Goal: Task Accomplishment & Management: Manage account settings

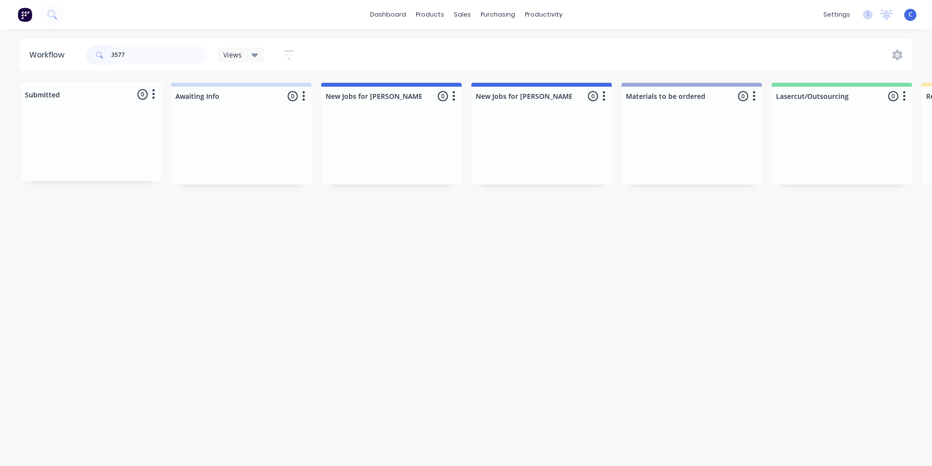
scroll to position [0, 1683]
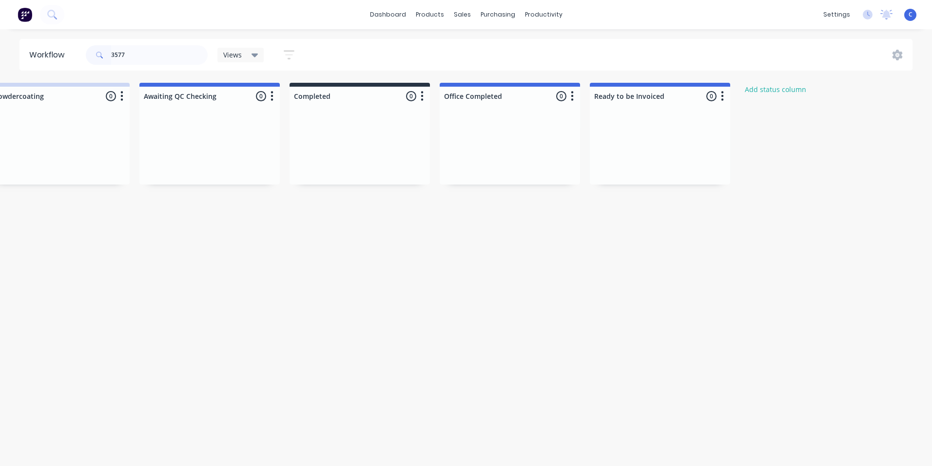
click at [130, 47] on div "3577" at bounding box center [147, 54] width 122 height 29
drag, startPoint x: 155, startPoint y: 58, endPoint x: -6, endPoint y: 58, distance: 161.8
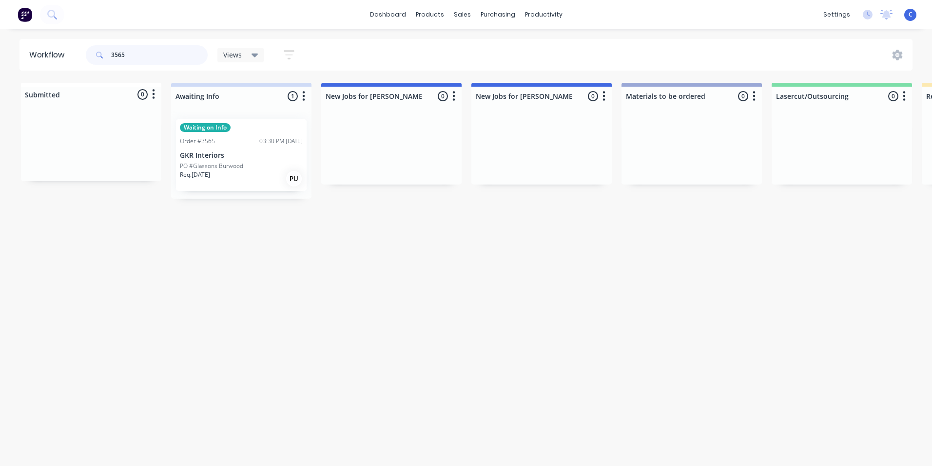
type input "3565"
click at [227, 154] on p "GKR Interiors" at bounding box center [241, 156] width 123 height 8
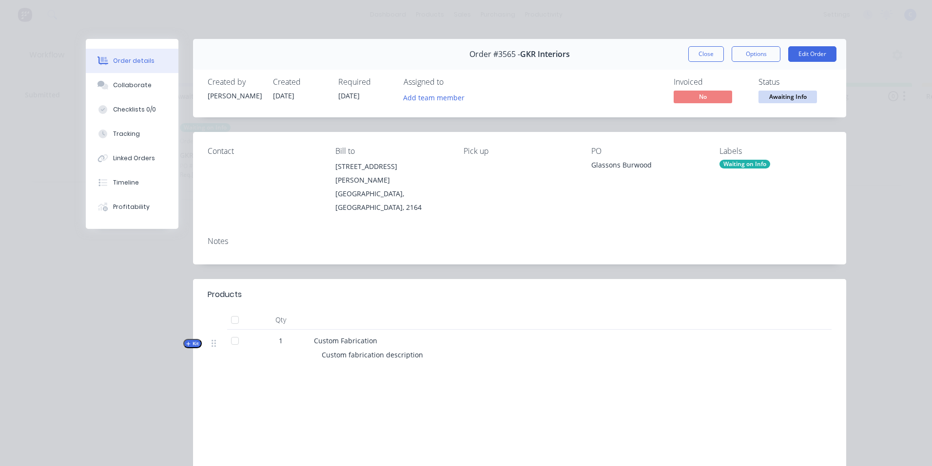
click at [727, 163] on div "Waiting on Info" at bounding box center [744, 164] width 51 height 9
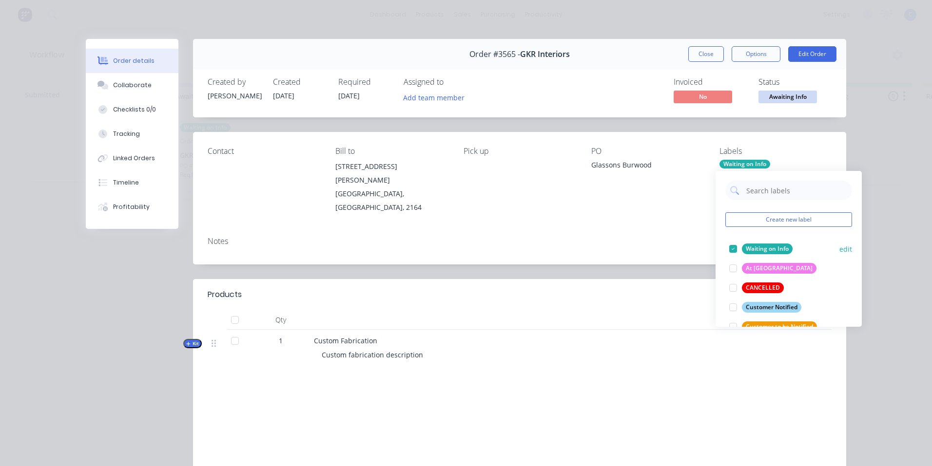
click at [755, 248] on div "Waiting on Info" at bounding box center [767, 249] width 51 height 11
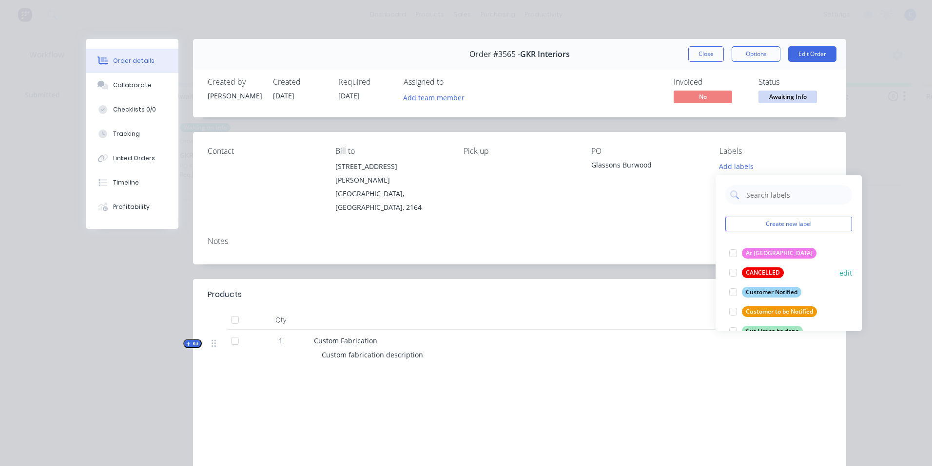
click at [750, 272] on div "CANCELLED" at bounding box center [763, 273] width 42 height 11
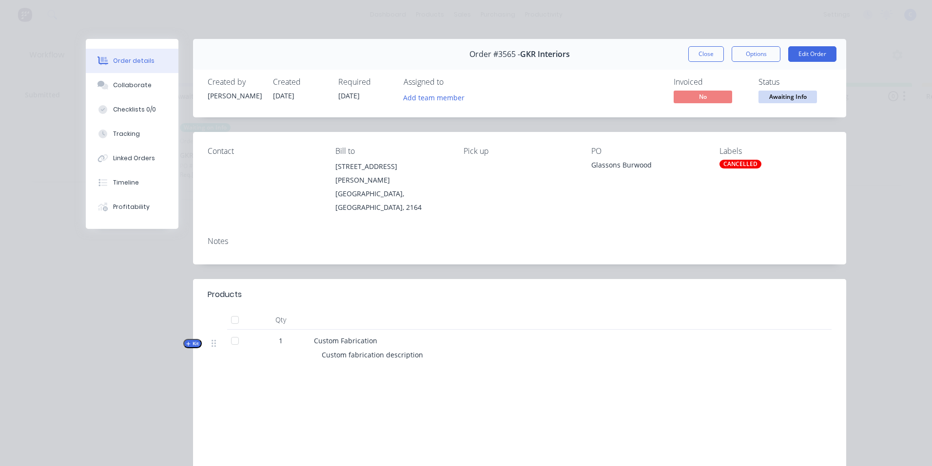
click at [647, 211] on div "Contact Bill to [STREET_ADDRESS][PERSON_NAME][PERSON_NAME] Pick up PO Glassons …" at bounding box center [519, 180] width 653 height 97
click at [700, 60] on button "Close" at bounding box center [706, 54] width 36 height 16
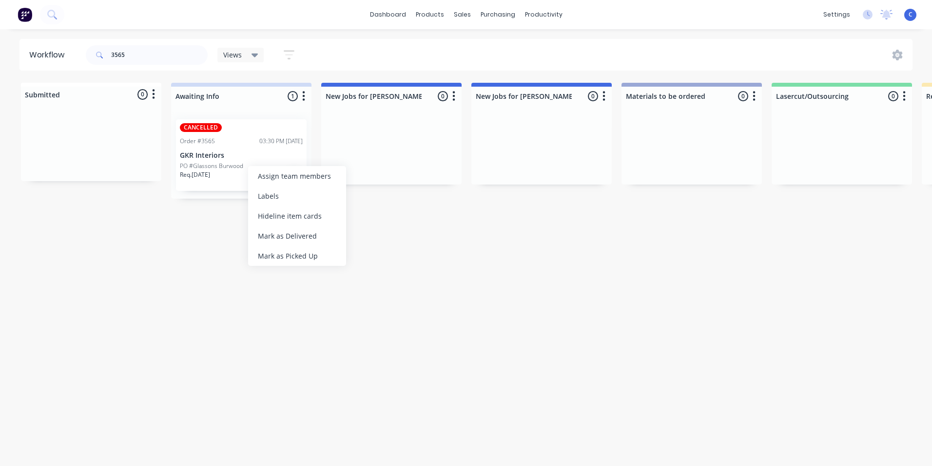
drag, startPoint x: 297, startPoint y: 254, endPoint x: 323, endPoint y: 265, distance: 28.2
click at [296, 254] on div "Mark as Picked Up" at bounding box center [297, 256] width 98 height 20
